Goal: Task Accomplishment & Management: Manage account settings

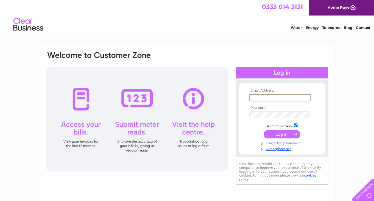
click at [265, 97] on input "text" at bounding box center [280, 97] width 62 height 7
type input "[PERSON_NAME][EMAIL_ADDRESS][DOMAIN_NAME]"
click at [264, 130] on input "submit" at bounding box center [282, 134] width 37 height 8
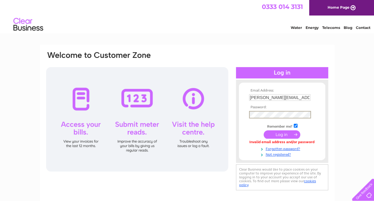
click at [264, 130] on input "submit" at bounding box center [282, 134] width 37 height 8
